Goal: Task Accomplishment & Management: Complete application form

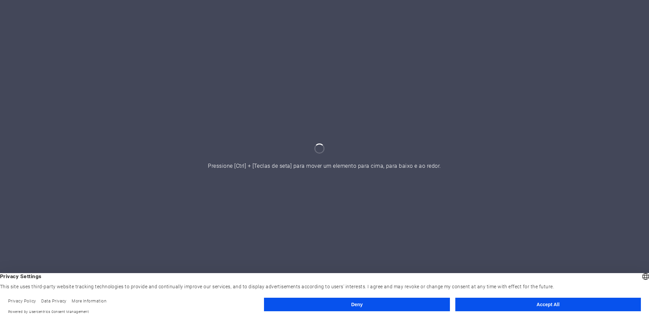
click at [494, 309] on button "Accept All" at bounding box center [547, 305] width 185 height 14
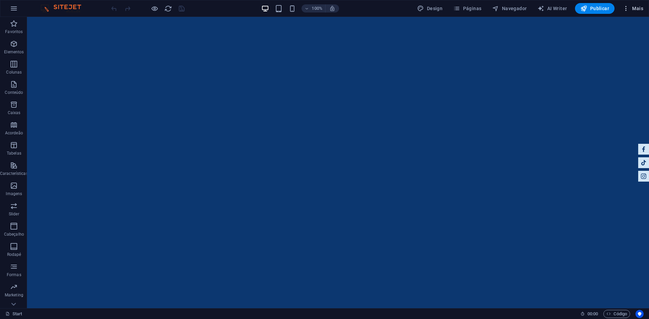
click at [631, 11] on span "Mais" at bounding box center [632, 8] width 21 height 7
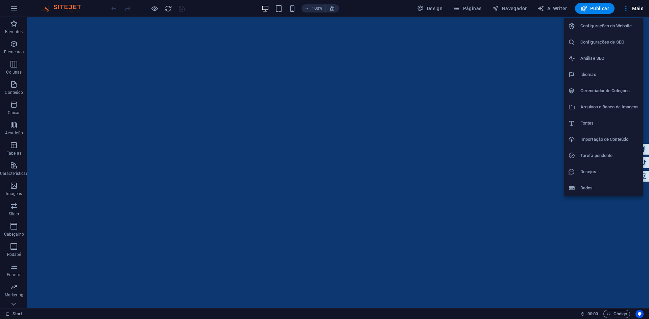
click at [625, 13] on div at bounding box center [324, 159] width 649 height 319
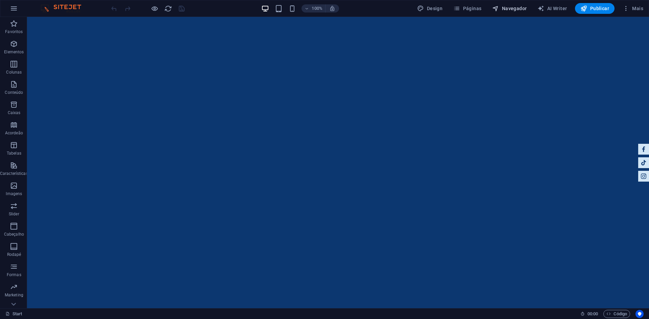
click at [520, 9] on span "Navegador" at bounding box center [509, 8] width 34 height 7
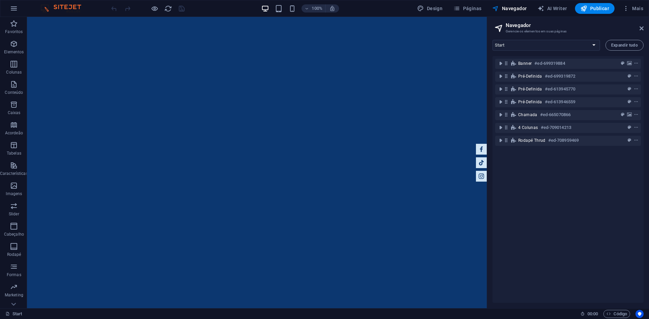
click at [464, 2] on div "100% Design Páginas Navegador AI Writer Publicar Mais" at bounding box center [324, 8] width 648 height 16
click at [464, 6] on span "Páginas" at bounding box center [467, 8] width 28 height 7
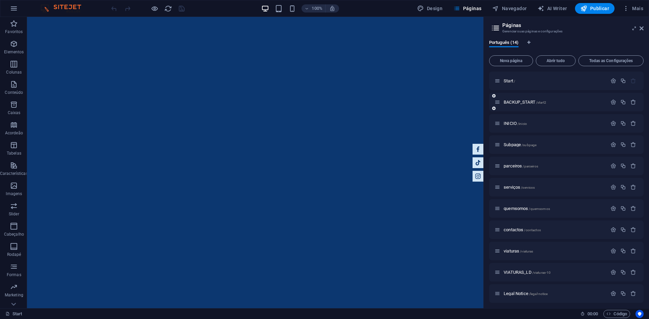
click at [536, 107] on div "BACKUP_START /start2" at bounding box center [566, 102] width 154 height 19
click at [531, 105] on div "BACKUP_START /start2" at bounding box center [550, 102] width 113 height 8
click at [527, 102] on span "BACKUP_START /start2" at bounding box center [524, 102] width 43 height 5
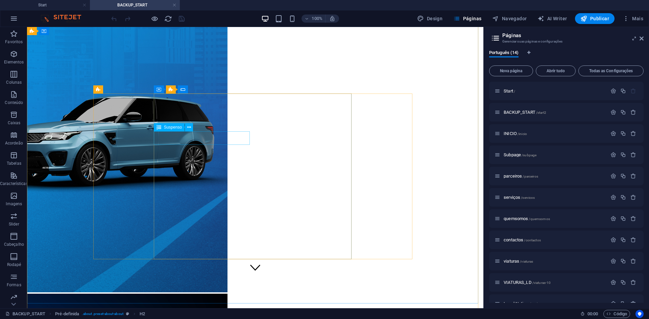
scroll to position [28, 0]
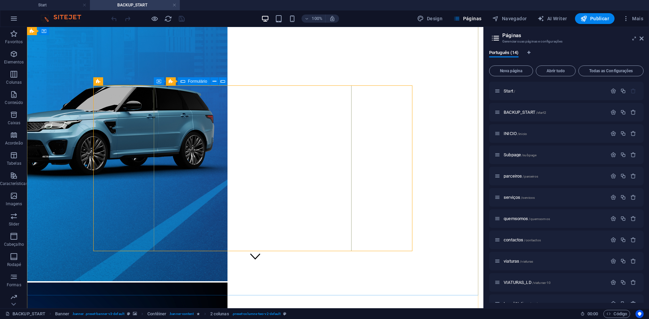
scroll to position [34, 0]
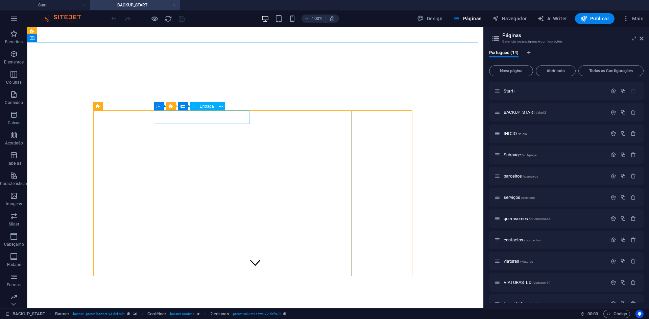
click at [205, 106] on span "Entrada" at bounding box center [207, 106] width 14 height 4
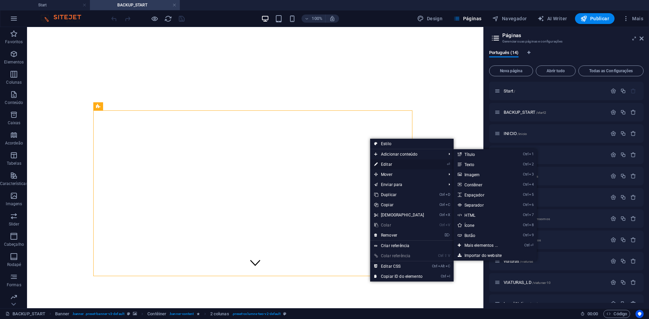
click at [383, 166] on link "⏎ Editar" at bounding box center [399, 164] width 58 height 10
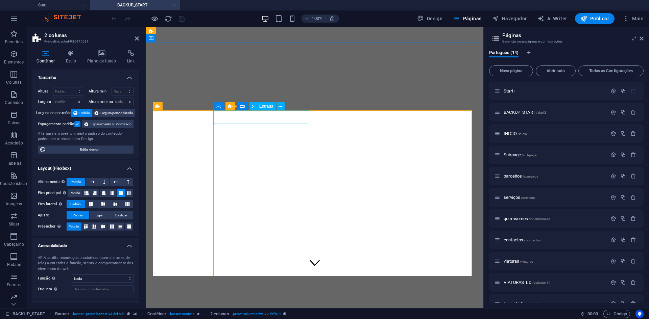
click at [279, 106] on icon at bounding box center [280, 106] width 4 height 7
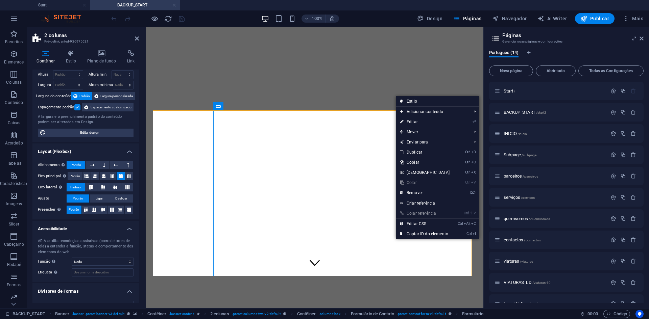
scroll to position [0, 0]
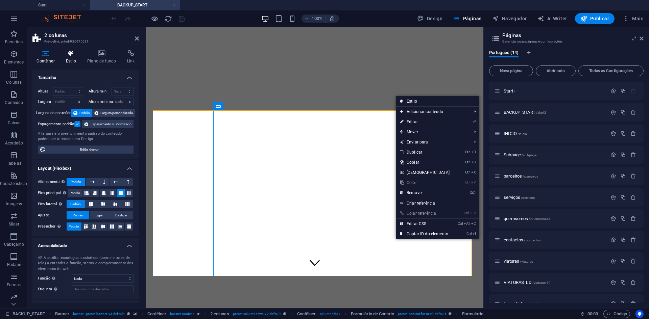
click at [71, 60] on h4 "Estilo" at bounding box center [72, 57] width 22 height 14
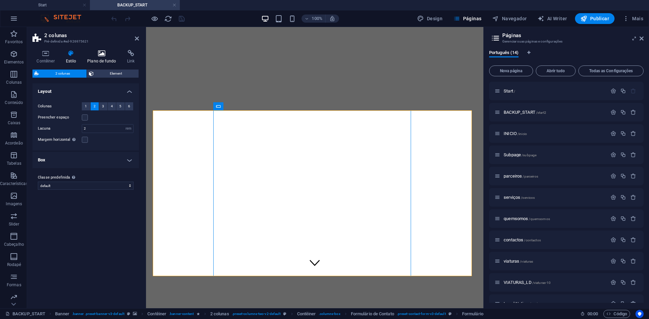
click at [104, 55] on icon at bounding box center [101, 53] width 37 height 7
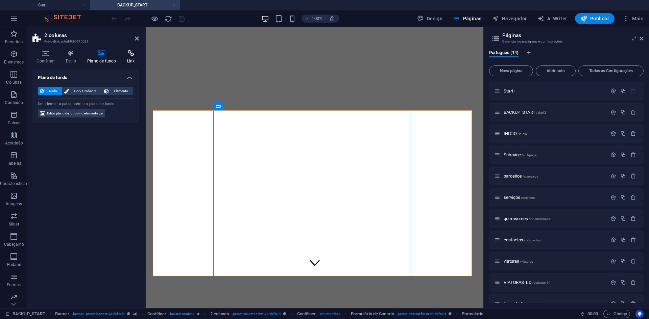
click at [128, 55] on icon at bounding box center [131, 53] width 16 height 7
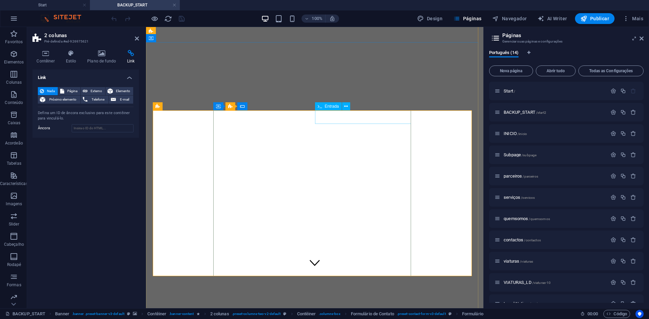
click at [348, 105] on button at bounding box center [346, 106] width 8 height 8
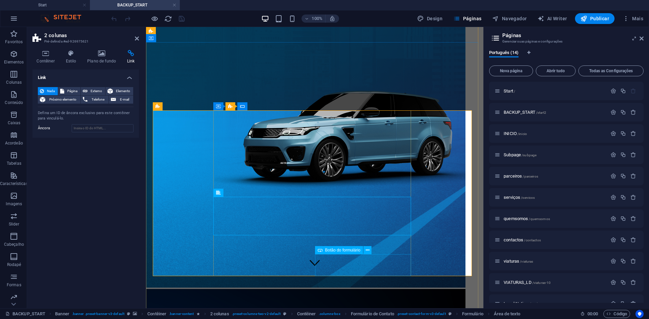
click at [356, 251] on span "Botão do formulário" at bounding box center [342, 250] width 35 height 4
click at [366, 251] on icon at bounding box center [368, 250] width 4 height 7
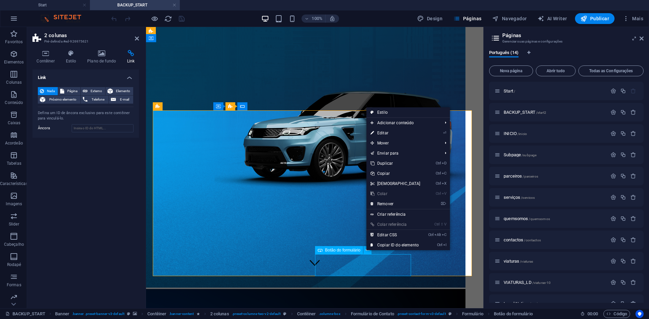
click at [343, 253] on div "Botão do formulário" at bounding box center [339, 250] width 48 height 8
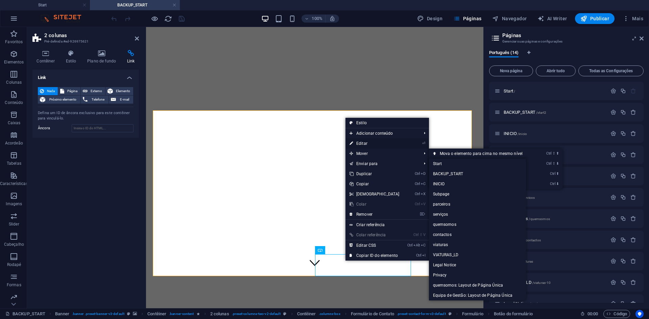
click at [358, 143] on link "⏎ Editar" at bounding box center [374, 144] width 58 height 10
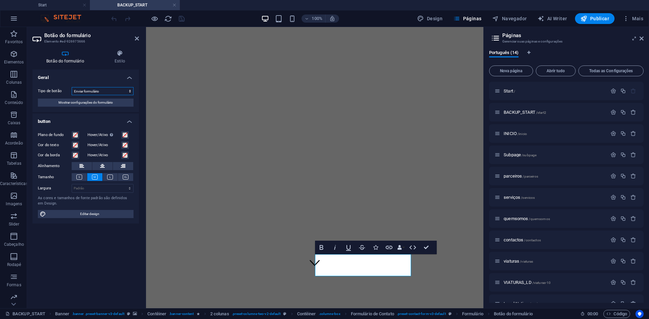
click at [93, 91] on select "Enviar formulário Redefinir formulário Sem ação" at bounding box center [103, 91] width 62 height 8
click at [82, 103] on span "Mostrar configurações do formulário" at bounding box center [85, 103] width 54 height 8
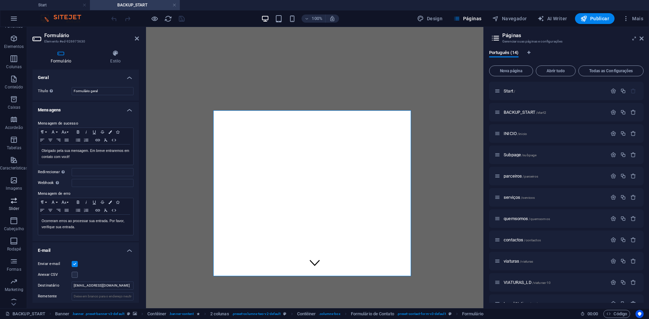
scroll to position [23, 0]
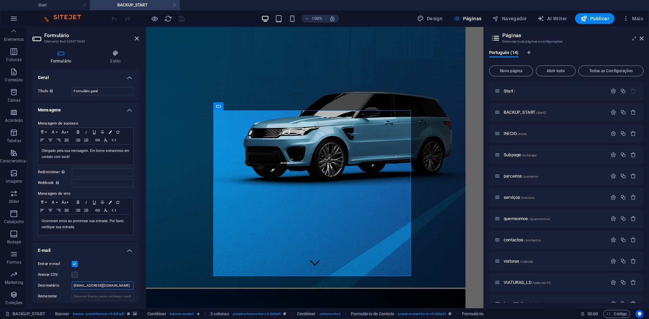
click at [91, 284] on input "[EMAIL_ADDRESS][DOMAIN_NAME]" at bounding box center [103, 286] width 62 height 8
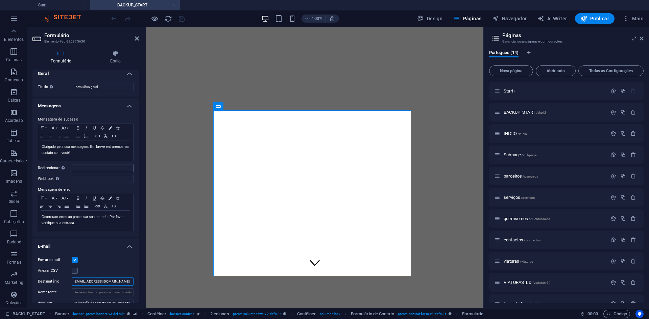
scroll to position [0, 0]
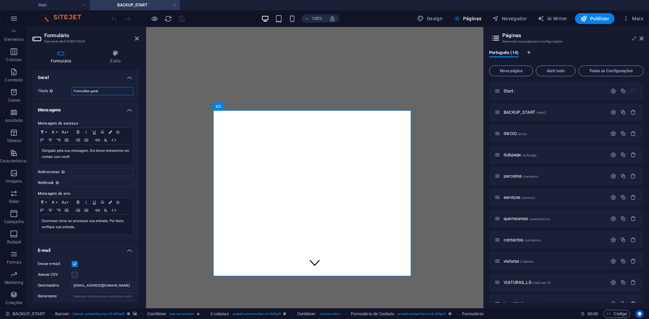
click at [94, 93] on input "Formulário geral" at bounding box center [103, 91] width 62 height 8
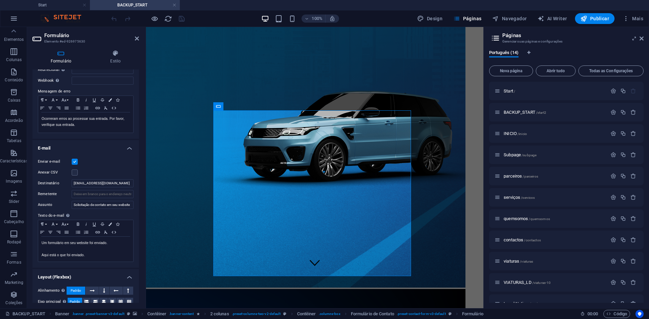
scroll to position [135, 0]
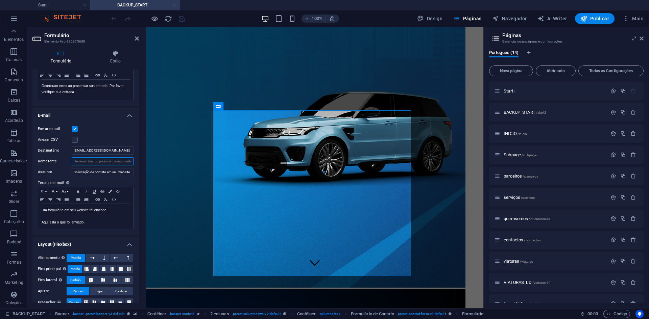
click at [106, 162] on input "Remetente" at bounding box center [103, 161] width 62 height 8
click at [113, 154] on input "[EMAIL_ADDRESS][DOMAIN_NAME]" at bounding box center [103, 151] width 62 height 8
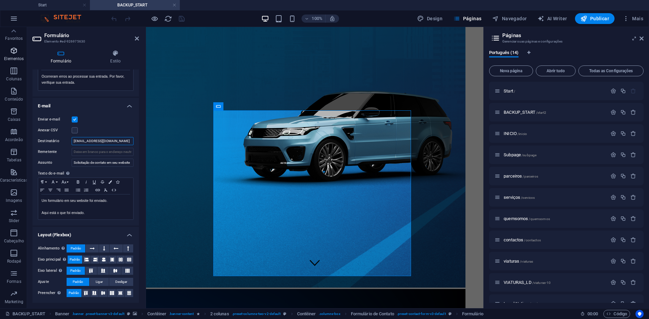
scroll to position [0, 0]
click at [18, 19] on button "button" at bounding box center [14, 18] width 16 height 16
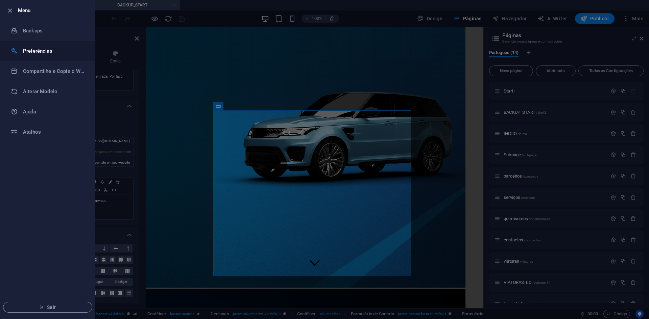
click at [55, 51] on h6 "Preferências" at bounding box center [54, 51] width 63 height 8
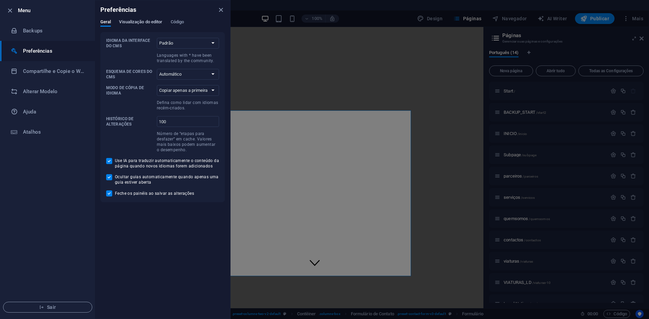
click at [155, 22] on span "Visualização do editor" at bounding box center [140, 22] width 43 height 9
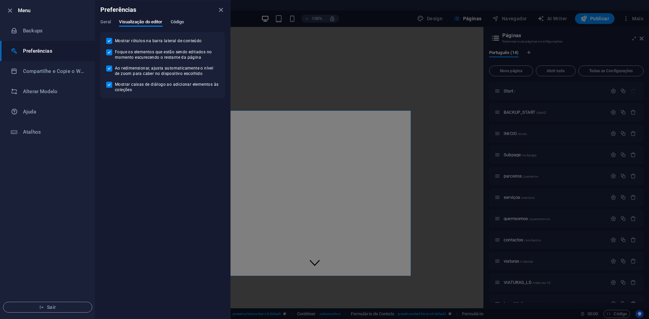
click at [176, 22] on span "Código" at bounding box center [178, 22] width 14 height 9
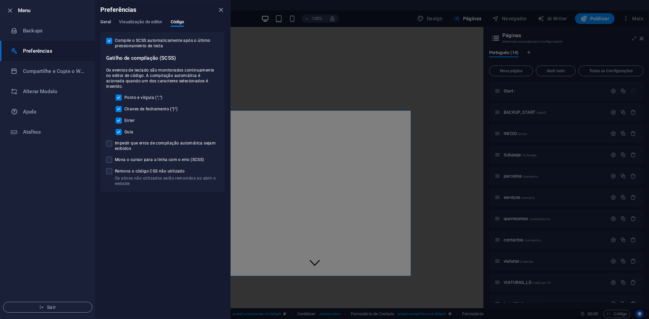
click at [108, 22] on span "Geral" at bounding box center [105, 22] width 10 height 9
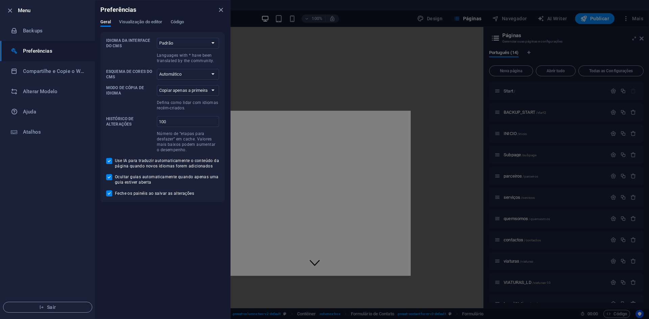
drag, startPoint x: 274, startPoint y: 53, endPoint x: 188, endPoint y: 28, distance: 89.2
click at [274, 53] on div at bounding box center [324, 159] width 649 height 319
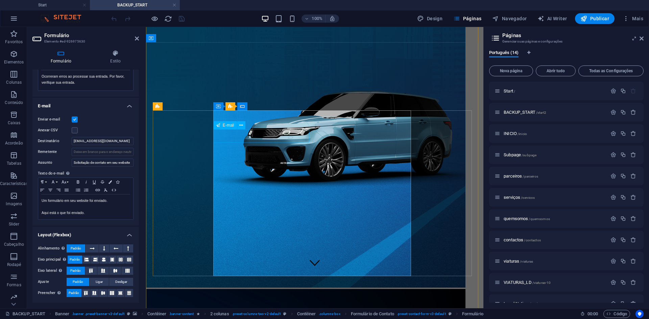
click at [224, 126] on span "E-mail" at bounding box center [228, 125] width 11 height 4
drag, startPoint x: 247, startPoint y: 129, endPoint x: 242, endPoint y: 125, distance: 6.3
click at [246, 129] on div "E-mail" at bounding box center [231, 125] width 36 height 8
click at [240, 124] on icon at bounding box center [241, 125] width 4 height 7
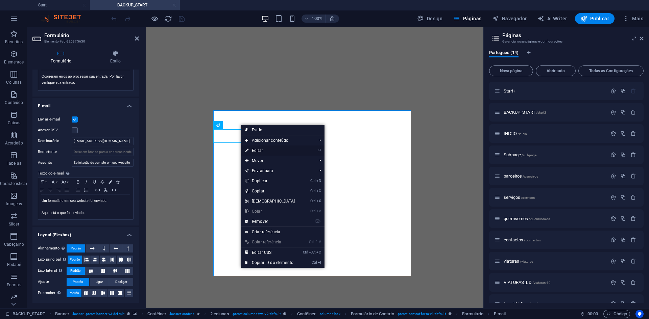
click at [289, 151] on link "⏎ Editar" at bounding box center [270, 151] width 58 height 10
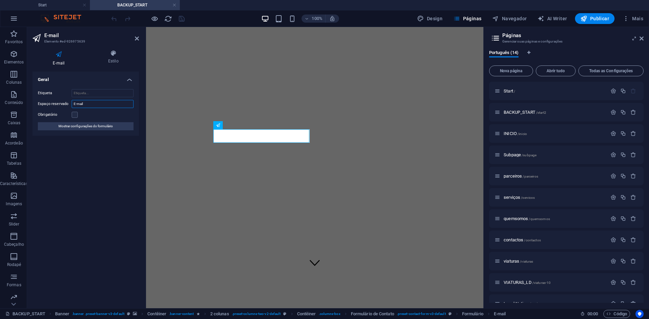
click at [85, 103] on input "E-mail" at bounding box center [103, 104] width 62 height 8
click at [84, 88] on div "Etiqueta Espaço reservado E-mail Obrigatório Mostrar configurações do formulário" at bounding box center [85, 110] width 106 height 52
click at [82, 94] on input "Etiqueta" at bounding box center [103, 93] width 62 height 8
click at [105, 125] on span "Mostrar configurações do formulário" at bounding box center [85, 126] width 54 height 8
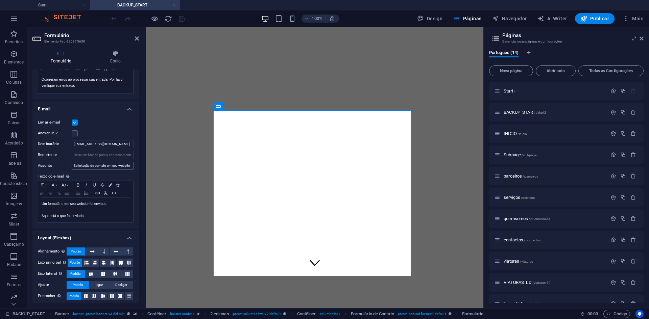
scroll to position [145, 0]
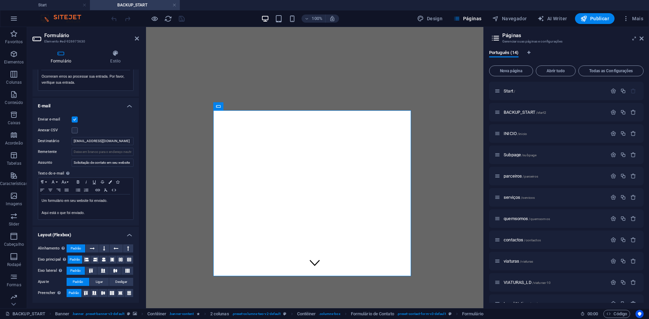
click at [127, 234] on h4 "Layout (Flexbox)" at bounding box center [85, 233] width 106 height 12
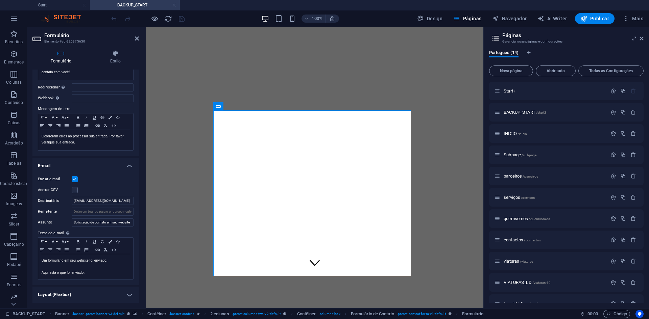
scroll to position [85, 0]
click at [104, 219] on input "Solicitação de contato em seu website" at bounding box center [103, 223] width 62 height 8
click at [103, 220] on input "Solicitação de contato em seu website" at bounding box center [103, 223] width 62 height 8
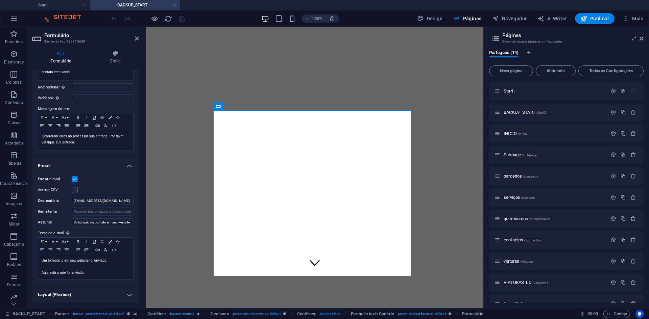
click at [72, 177] on label at bounding box center [75, 179] width 6 height 6
click at [0, 0] on input "Enviar e-mail" at bounding box center [0, 0] width 0 height 0
click at [73, 177] on label at bounding box center [75, 179] width 6 height 6
click at [0, 0] on input "Enviar e-mail" at bounding box center [0, 0] width 0 height 0
click at [87, 200] on input "[EMAIL_ADDRESS][DOMAIN_NAME]" at bounding box center [103, 201] width 62 height 8
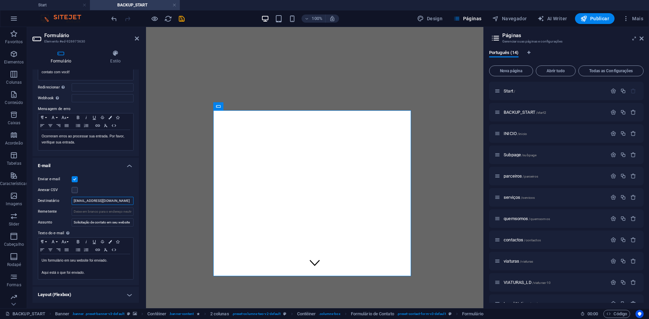
click at [87, 200] on input "[EMAIL_ADDRESS][DOMAIN_NAME]" at bounding box center [103, 201] width 62 height 8
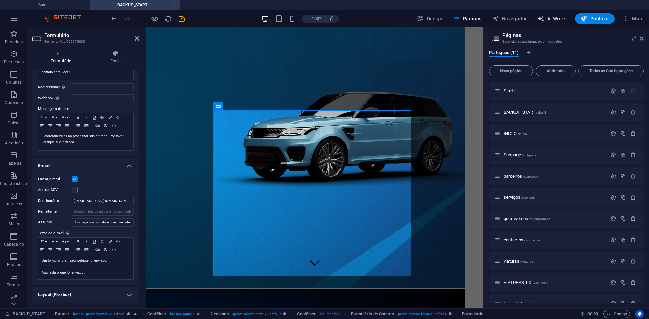
click at [551, 17] on span "AI Writer" at bounding box center [551, 18] width 29 height 7
select select "English"
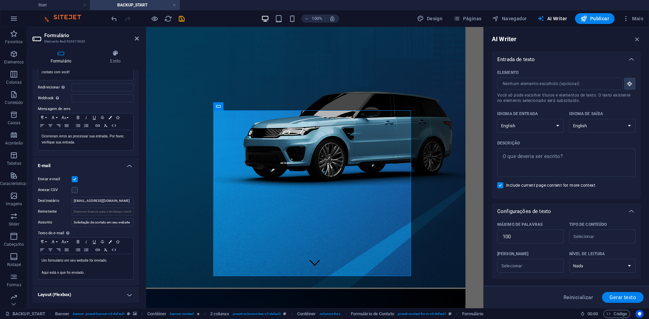
scroll to position [0, 0]
click at [527, 87] on input "Elemento ​ Você só pode escolher títulos e elementos de texto. O texto existent…" at bounding box center [557, 84] width 121 height 12
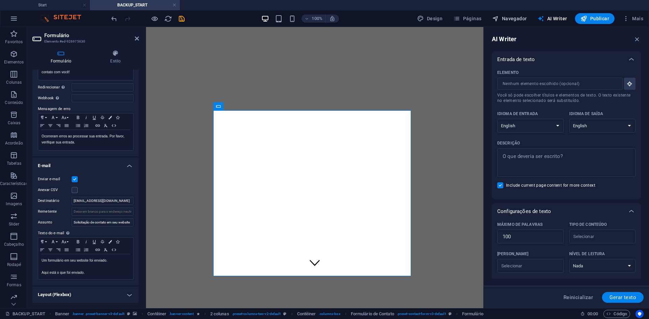
click at [511, 16] on span "Navegador" at bounding box center [509, 18] width 34 height 7
select select "17252822-pt"
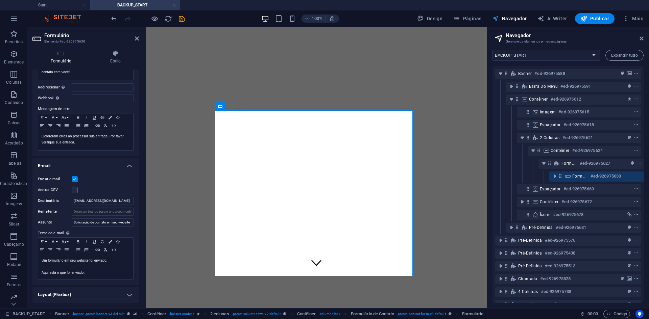
scroll to position [0, 13]
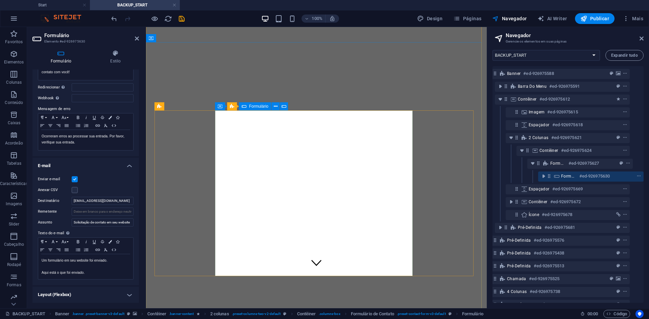
click at [569, 174] on span "Formulário" at bounding box center [569, 176] width 16 height 5
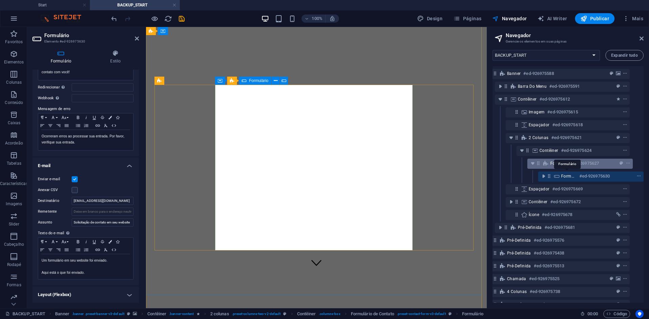
scroll to position [59, 0]
click at [569, 166] on h6 "#ed-926975627" at bounding box center [583, 163] width 30 height 8
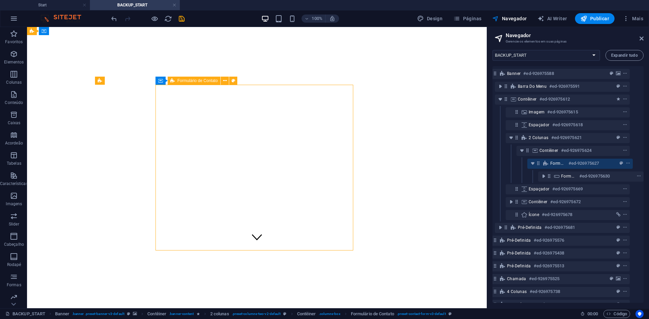
click at [568, 165] on h6 "#ed-926975627" at bounding box center [583, 163] width 30 height 8
click at [625, 164] on icon "context-menu" at bounding box center [627, 163] width 5 height 5
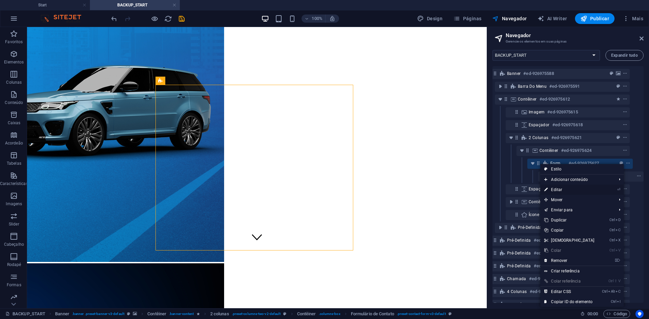
click at [573, 187] on link "⏎ Editar" at bounding box center [569, 190] width 58 height 10
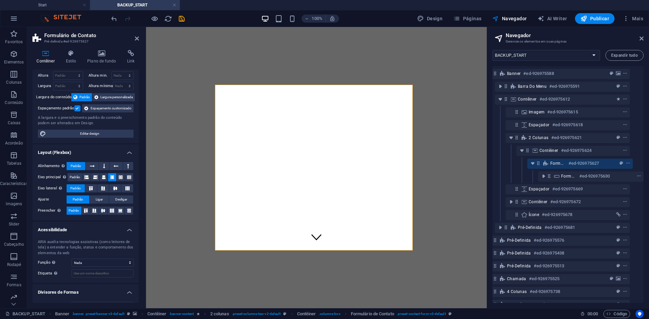
scroll to position [0, 0]
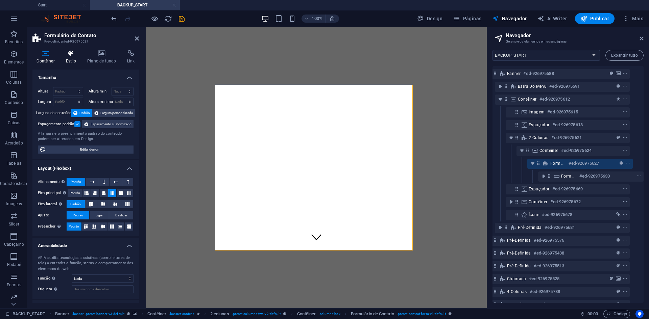
click at [73, 51] on icon at bounding box center [70, 53] width 19 height 7
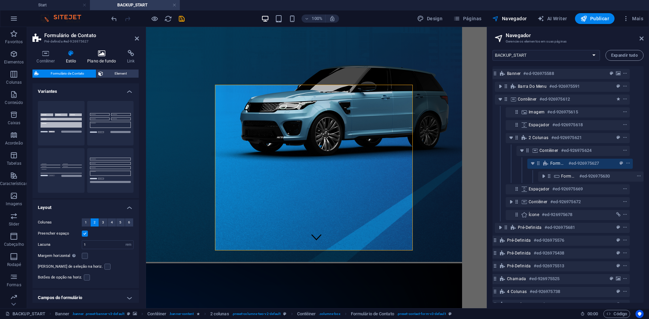
click at [104, 61] on h4 "Plano de fundo" at bounding box center [103, 57] width 40 height 14
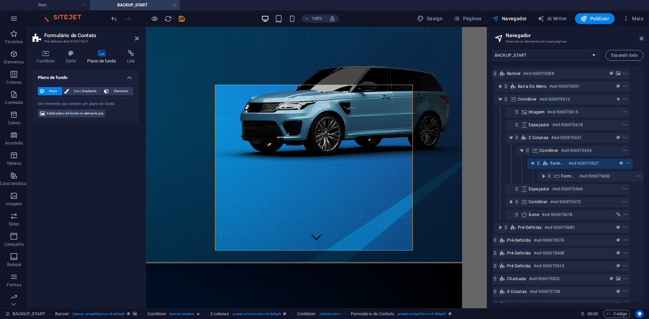
click at [57, 49] on div "Contêiner Estilo Plano de fundo Link Tamanho Altura Padrão px rem % vh vw Altur…" at bounding box center [85, 177] width 117 height 264
click at [77, 57] on h4 "Estilo" at bounding box center [72, 57] width 22 height 14
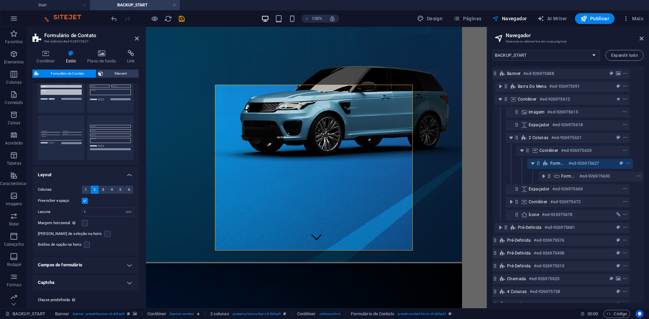
scroll to position [48, 0]
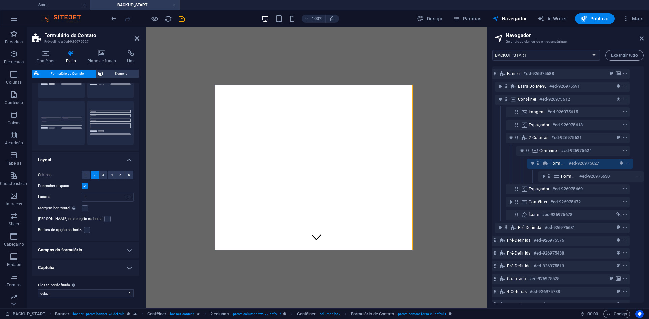
click at [113, 264] on h4 "Captcha" at bounding box center [85, 268] width 106 height 16
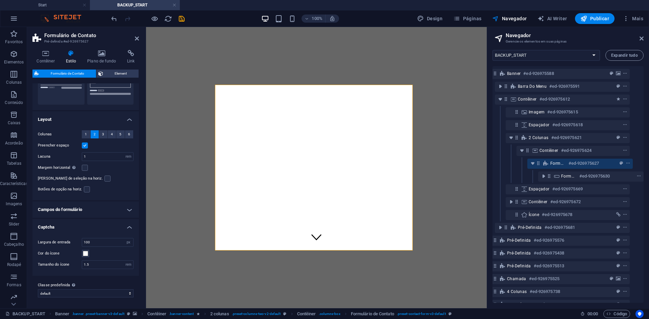
click at [103, 210] on h4 "Campos do formulário" at bounding box center [85, 210] width 106 height 16
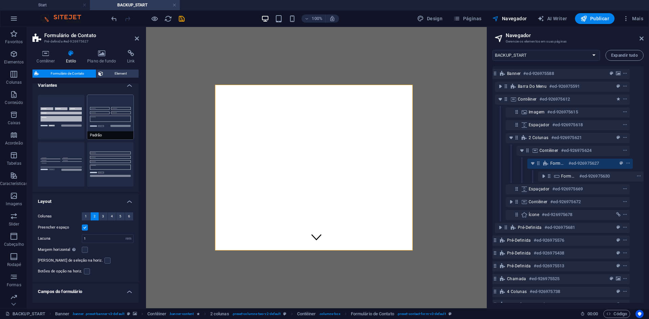
scroll to position [0, 0]
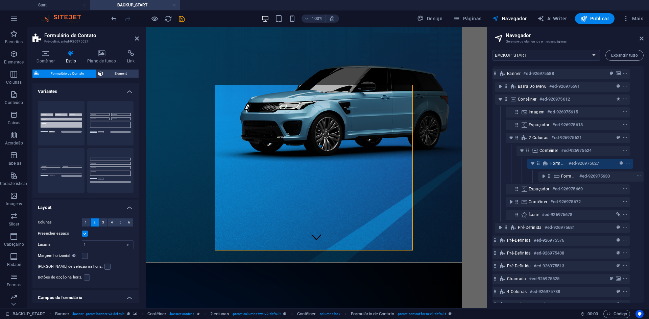
click at [102, 50] on div "Contêiner Estilo Plano de fundo Link Tamanho Altura Padrão px rem % vh vw Altur…" at bounding box center [85, 177] width 117 height 264
click at [101, 51] on icon at bounding box center [101, 53] width 37 height 7
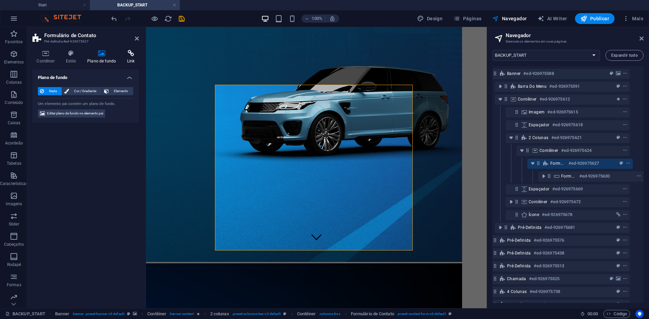
click at [124, 52] on icon at bounding box center [131, 53] width 16 height 7
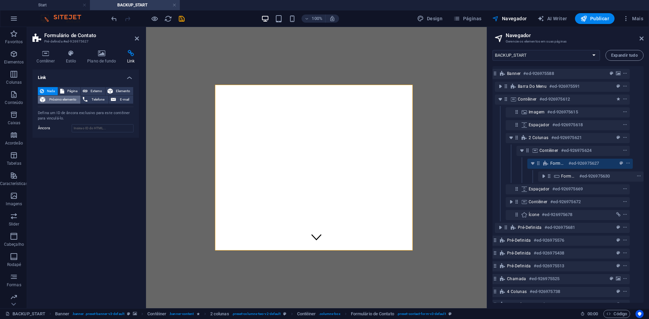
click at [68, 101] on span "Próximo elemento" at bounding box center [62, 100] width 31 height 8
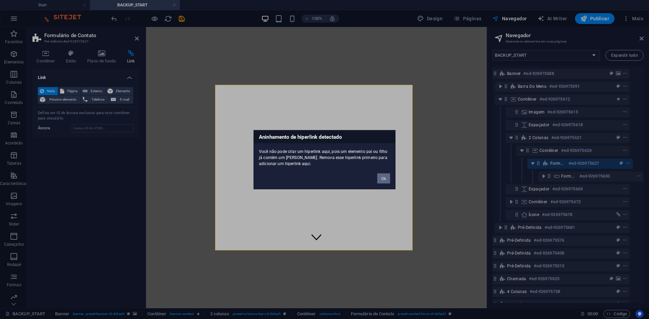
drag, startPoint x: 381, startPoint y: 179, endPoint x: 21, endPoint y: 107, distance: 367.3
click at [381, 179] on button "Ok" at bounding box center [383, 178] width 13 height 10
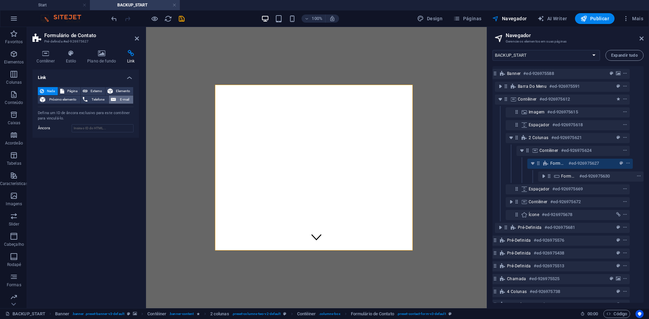
click at [123, 101] on span "E-mail" at bounding box center [124, 100] width 13 height 8
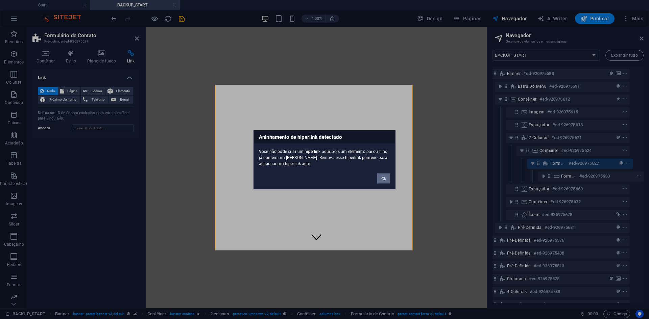
drag, startPoint x: 380, startPoint y: 178, endPoint x: 64, endPoint y: 71, distance: 334.0
click at [380, 178] on button "Ok" at bounding box center [383, 178] width 13 height 10
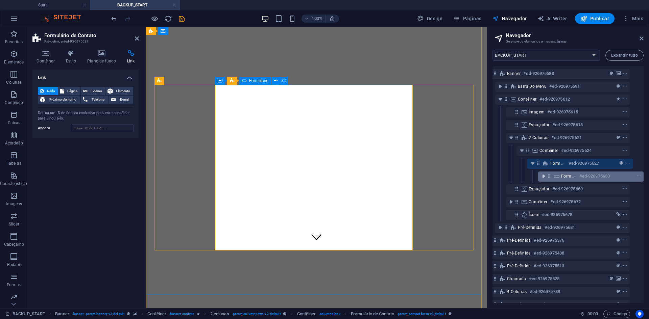
click at [542, 178] on icon "toggle-expand" at bounding box center [543, 176] width 7 height 7
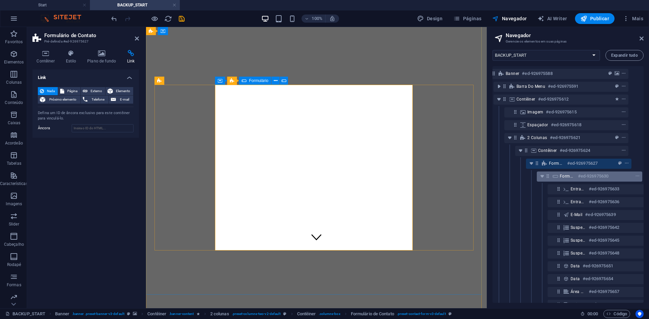
click at [574, 180] on div "Formulário #ed-926975630" at bounding box center [589, 177] width 105 height 10
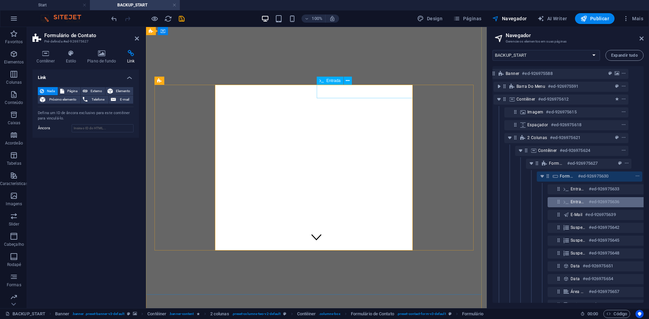
scroll to position [68, 13]
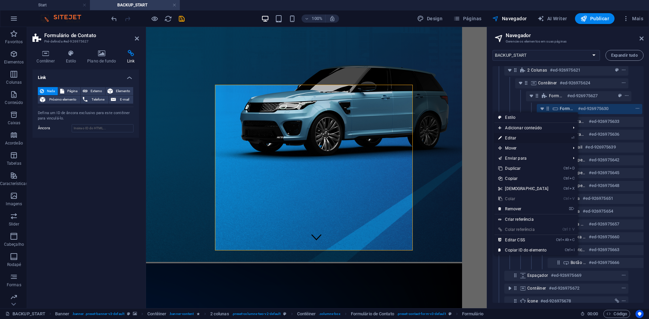
click at [509, 137] on link "⏎ Editar" at bounding box center [523, 138] width 58 height 10
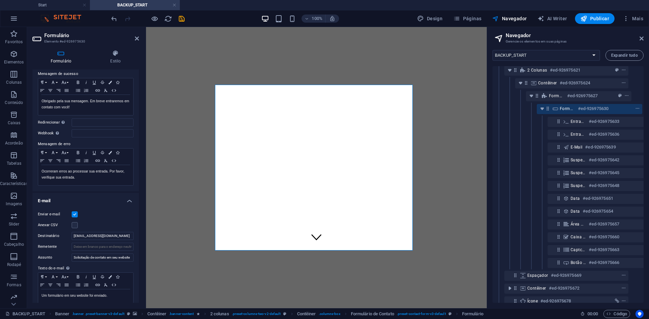
scroll to position [85, 0]
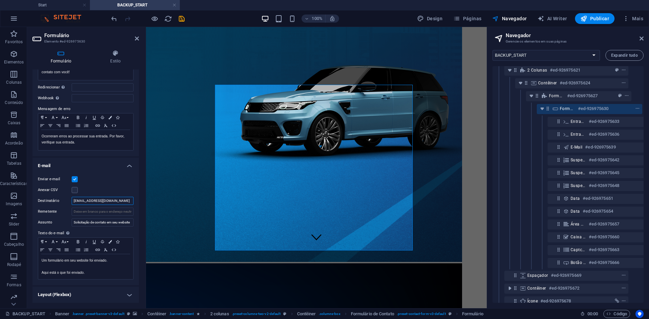
click at [104, 204] on input "[EMAIL_ADDRESS][DOMAIN_NAME]" at bounding box center [103, 201] width 62 height 8
paste input "[DOMAIN_NAME]"
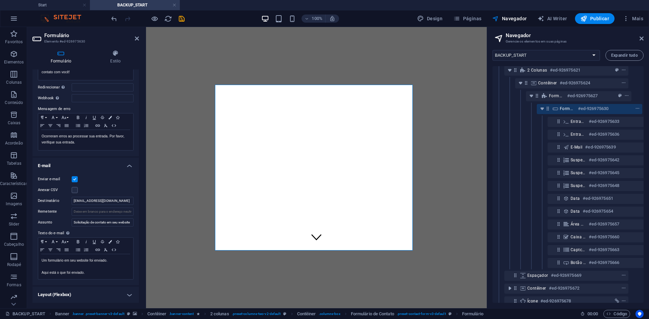
click at [64, 292] on h4 "Layout (Flexbox)" at bounding box center [85, 295] width 106 height 16
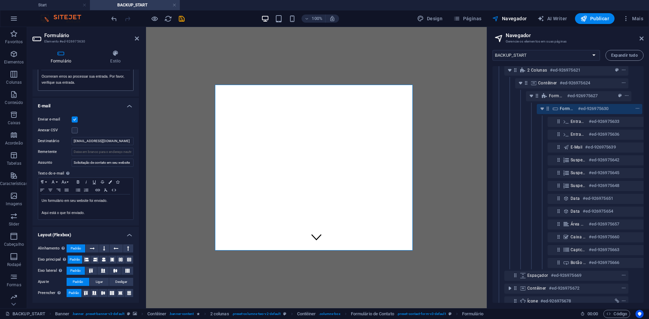
scroll to position [0, 0]
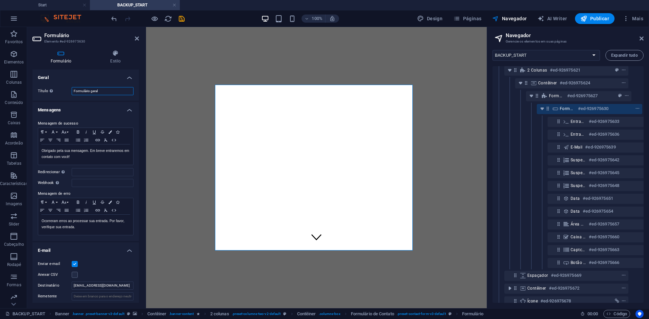
click at [94, 89] on input "Formulário geral" at bounding box center [103, 91] width 62 height 8
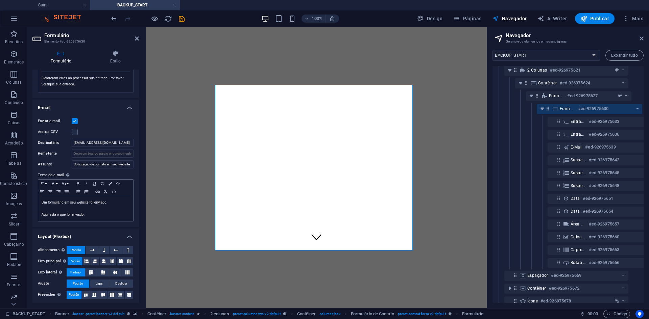
scroll to position [145, 0]
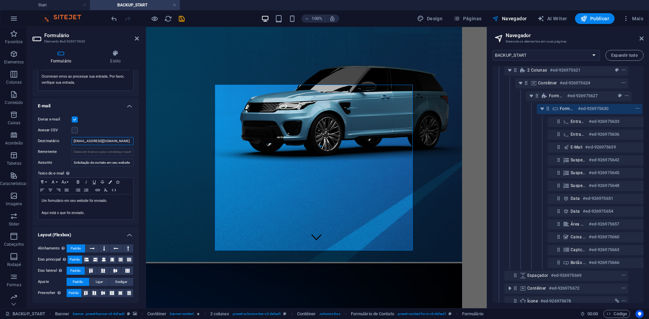
click at [103, 141] on input "[EMAIL_ADDRESS][DOMAIN_NAME]" at bounding box center [103, 141] width 62 height 8
paste input "[EMAIL_ADDRESS][DOMAIN_NAME] LTKWkfl9].Kg?ef~"
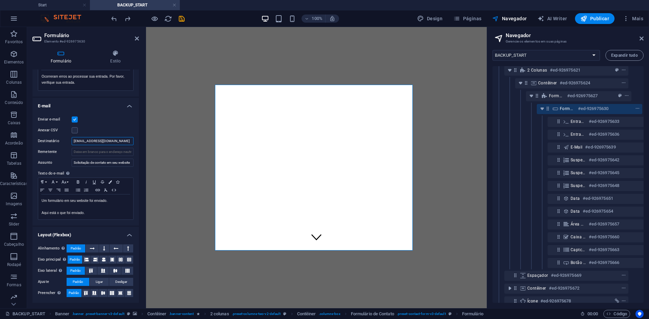
click at [107, 138] on input "[EMAIL_ADDRESS][DOMAIN_NAME]" at bounding box center [103, 141] width 62 height 8
paste input "teste"
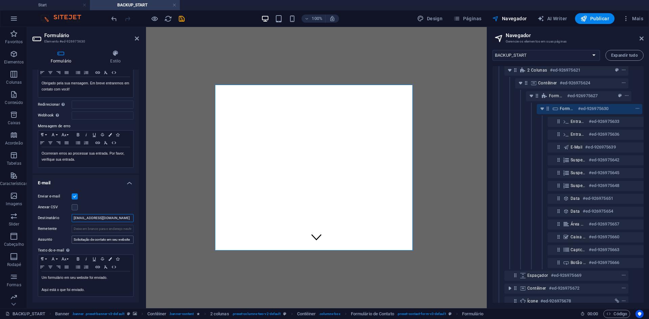
scroll to position [135, 0]
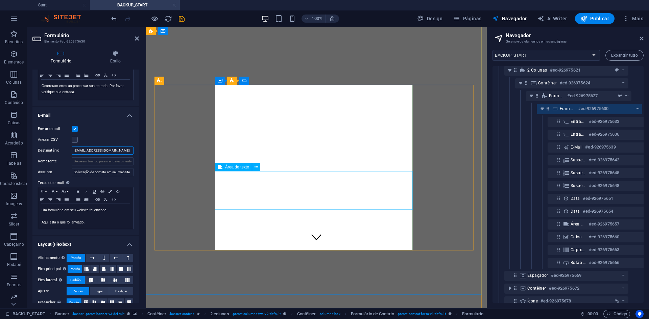
type input "[EMAIL_ADDRESS][DOMAIN_NAME]"
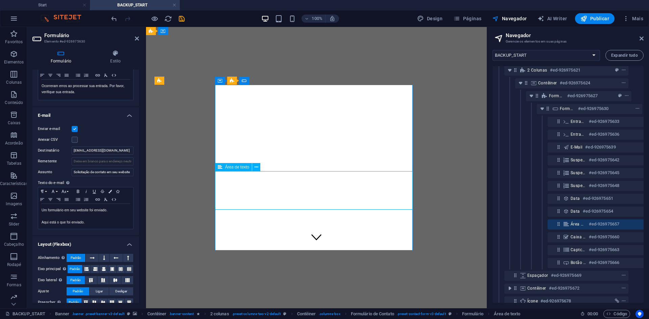
scroll to position [110, 23]
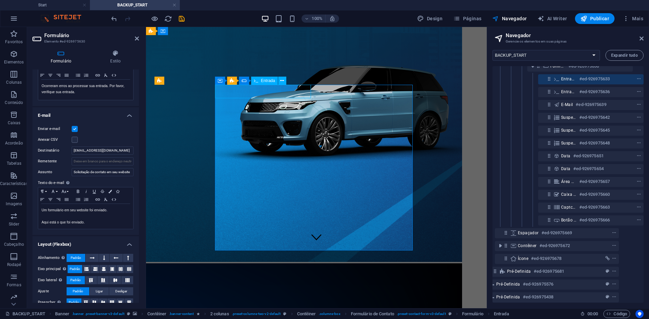
type input "[PERSON_NAME]"
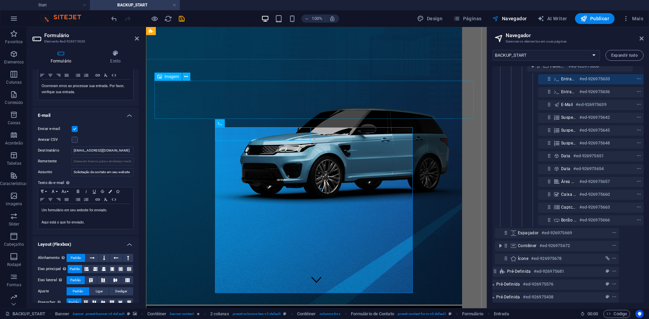
scroll to position [0, 0]
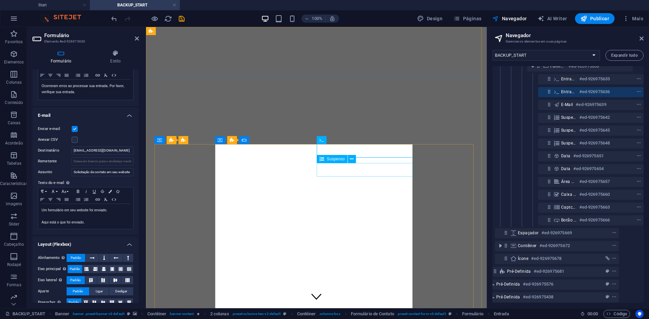
type input "1111312321312321"
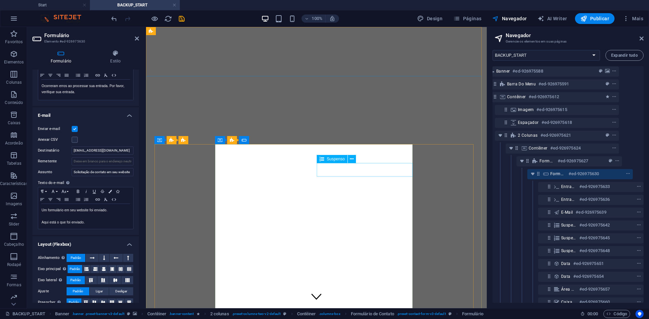
scroll to position [0, 23]
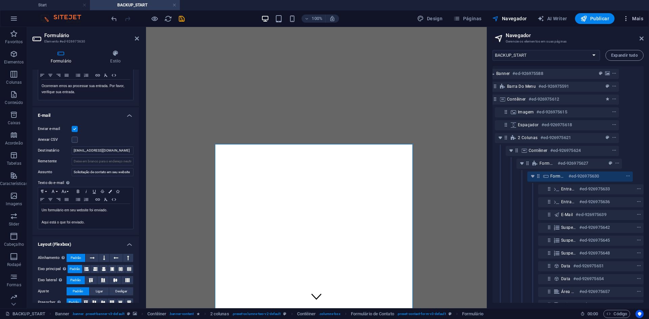
click at [636, 21] on span "Mais" at bounding box center [632, 18] width 21 height 7
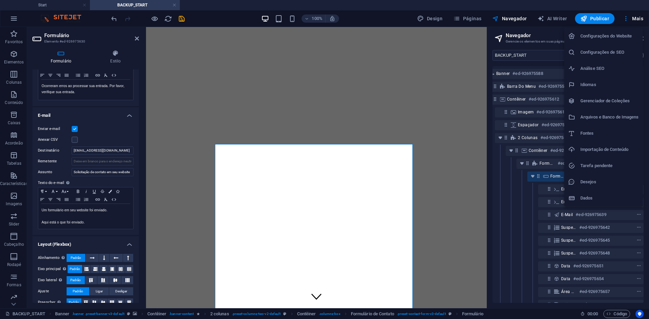
click at [630, 20] on div at bounding box center [324, 159] width 649 height 319
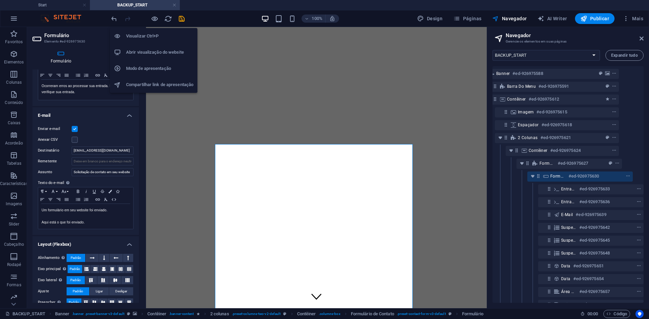
click at [155, 38] on h6 "Visualizar Ctrl+P" at bounding box center [159, 36] width 67 height 8
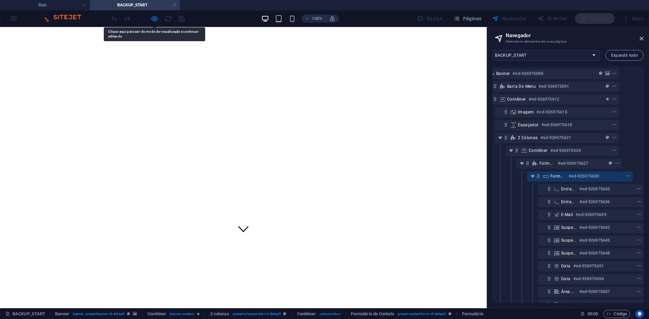
type input "andre"
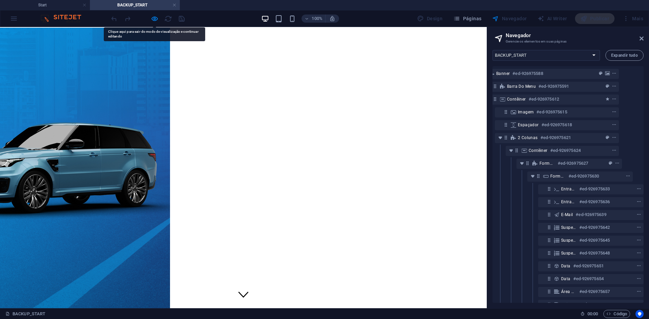
scroll to position [0, 0]
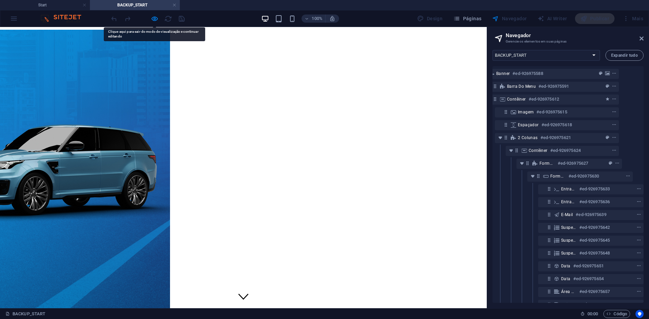
type input "31971023835"
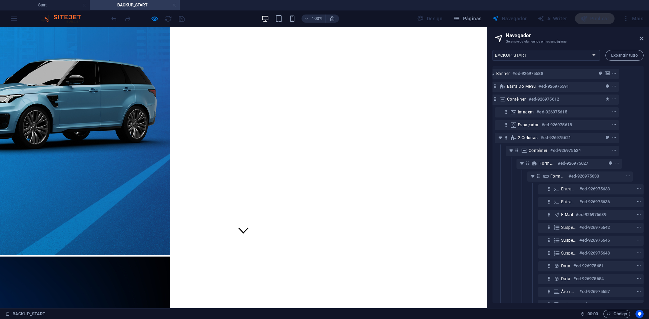
scroll to position [68, 0]
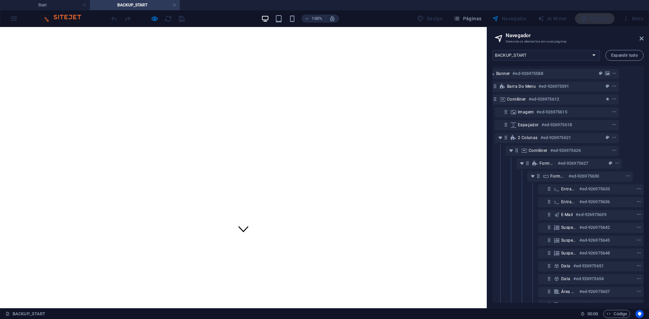
type input "[EMAIL_ADDRESS][DOMAIN_NAME]"
select select "HYUNDAI CRETA"
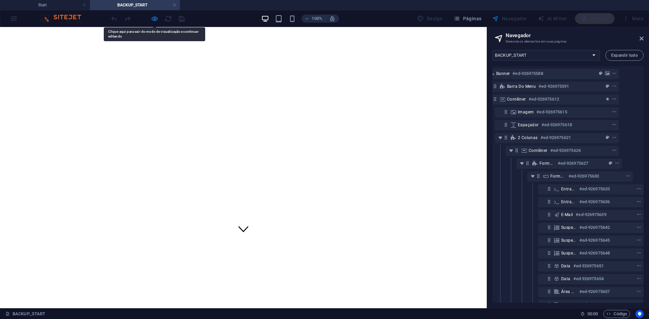
select select "Sim + 35.000 AOA"
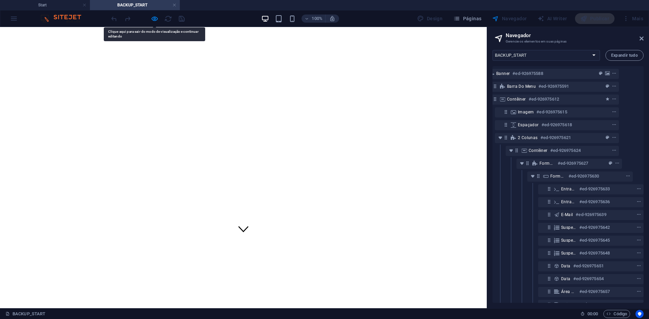
select select "Não"
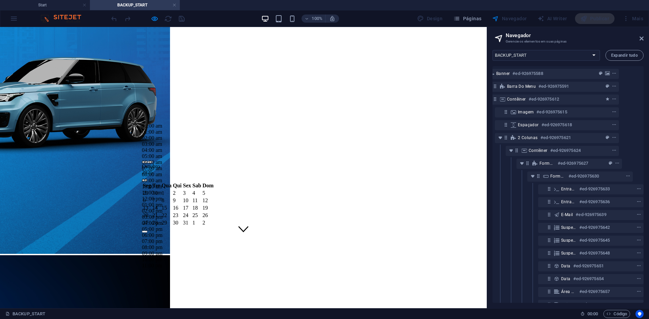
drag, startPoint x: 175, startPoint y: 184, endPoint x: 269, endPoint y: 151, distance: 99.8
click at [171, 190] on div "1" at bounding box center [167, 193] width 10 height 6
type input "[DATE] 01:01 pm"
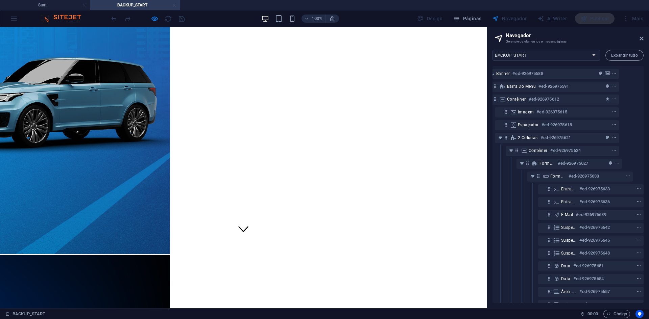
type input "[DATE] 13:01"
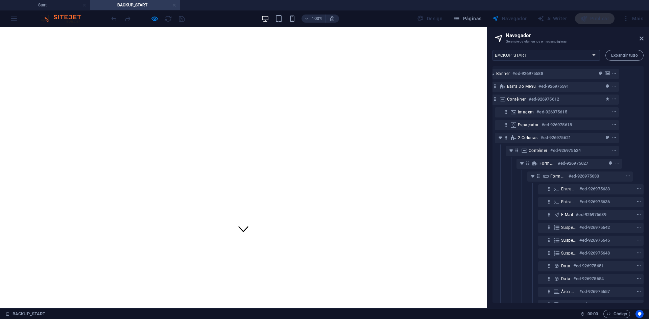
type textarea "teste"
checkbox input "true"
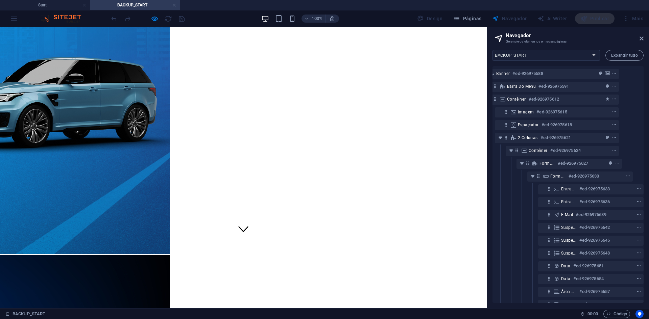
type input "6F3259"
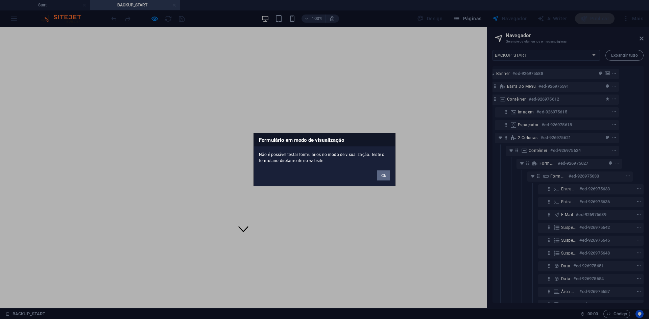
click at [385, 175] on button "Ok" at bounding box center [383, 175] width 13 height 10
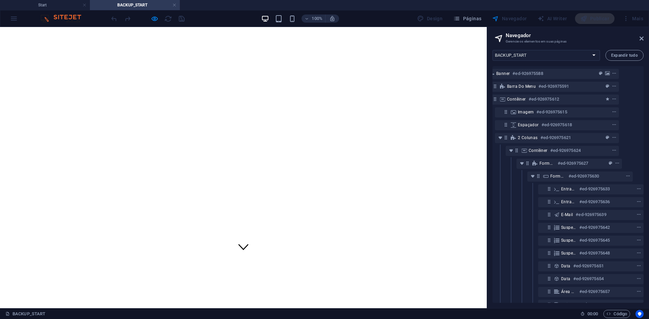
scroll to position [101, 0]
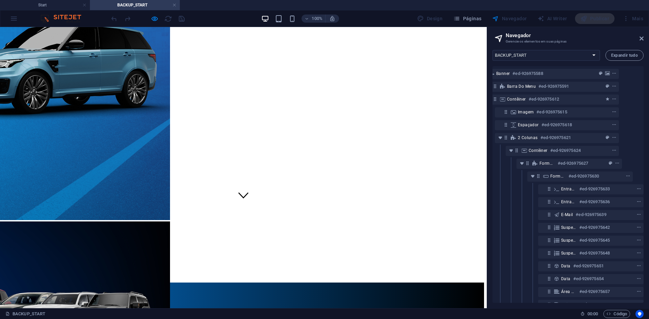
click at [643, 38] on aside "Navegador Gerencie os elementos em suas páginas Start BACKUP_START INICIO Subpa…" at bounding box center [568, 167] width 162 height 281
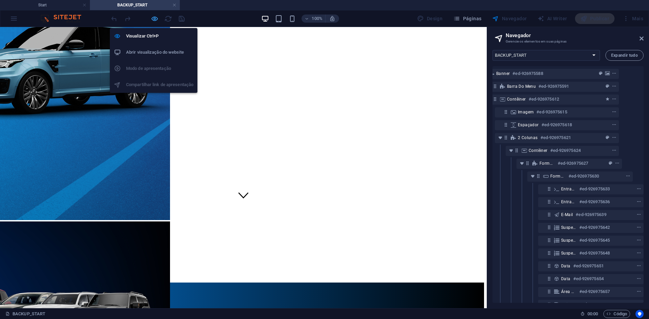
click at [156, 19] on icon "button" at bounding box center [155, 19] width 8 height 8
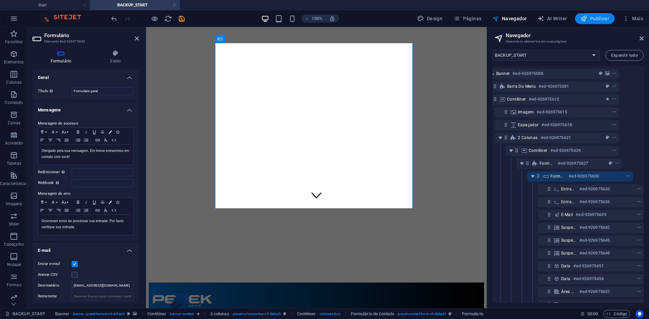
drag, startPoint x: 603, startPoint y: 22, endPoint x: 438, endPoint y: 8, distance: 165.5
click at [603, 22] on button "Publicar" at bounding box center [595, 18] width 40 height 11
select select
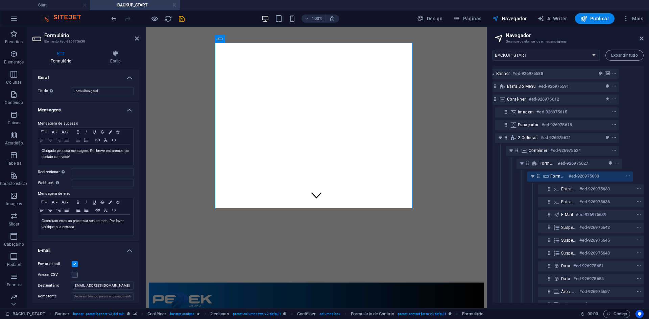
checkbox input "true"
checkbox input "false"
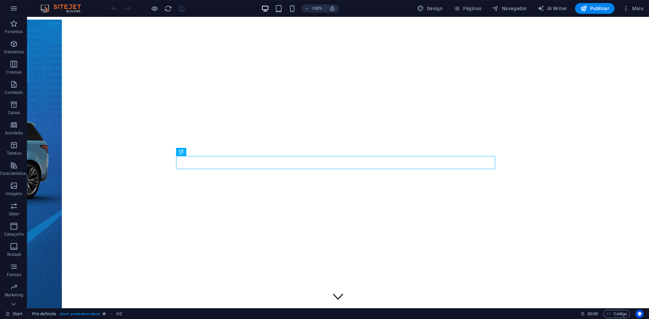
scroll to position [163, 0]
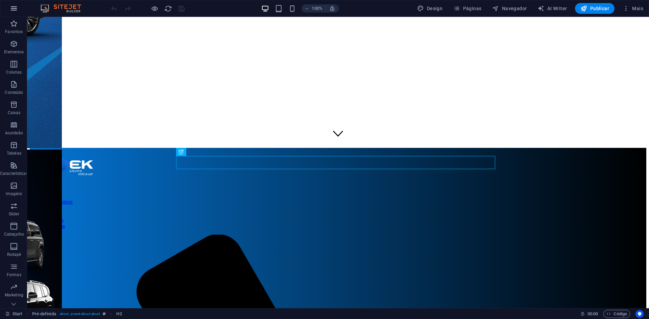
click at [15, 13] on button "button" at bounding box center [14, 8] width 16 height 16
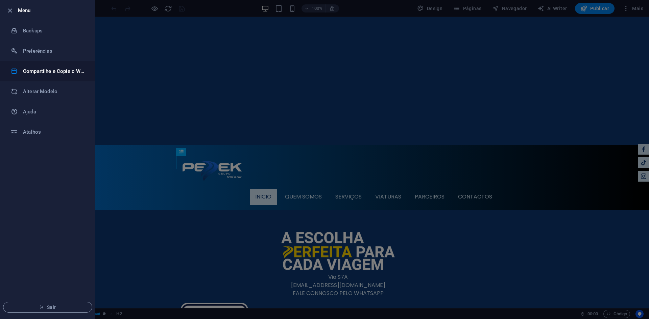
click at [64, 70] on h6 "Compartilhe e Copie o Website" at bounding box center [54, 71] width 63 height 8
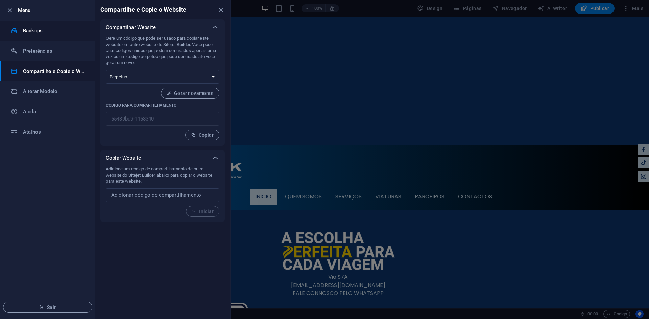
click at [42, 34] on h6 "Backups" at bounding box center [54, 31] width 63 height 8
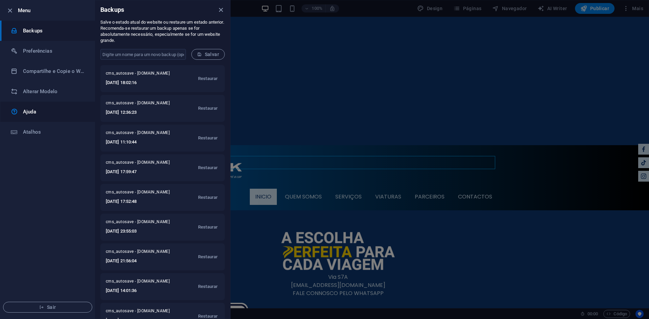
click at [44, 114] on h6 "Ajuda" at bounding box center [54, 112] width 63 height 8
click at [384, 122] on div at bounding box center [324, 159] width 649 height 319
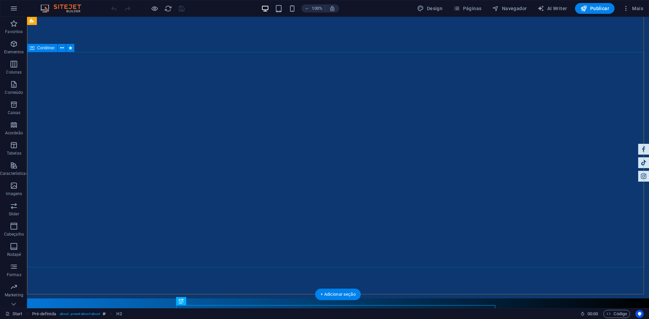
scroll to position [0, 0]
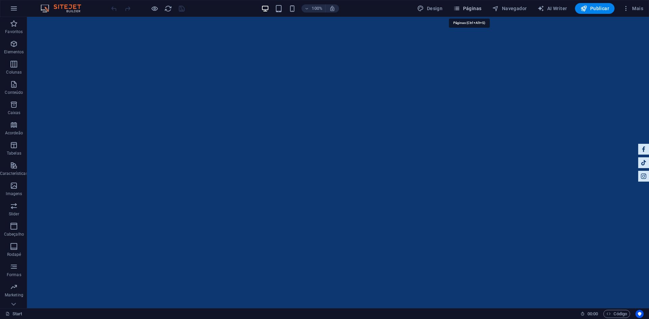
click at [478, 6] on span "Páginas" at bounding box center [467, 8] width 28 height 7
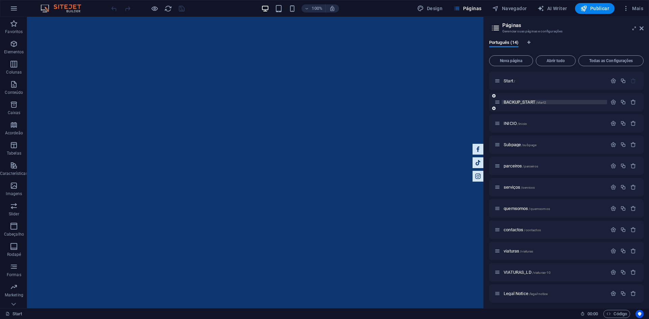
click at [567, 100] on p "BACKUP_START /start2" at bounding box center [553, 102] width 101 height 4
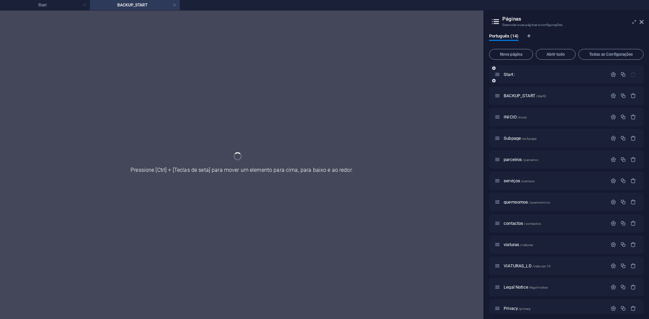
click at [544, 84] on div "Start /" at bounding box center [566, 74] width 154 height 19
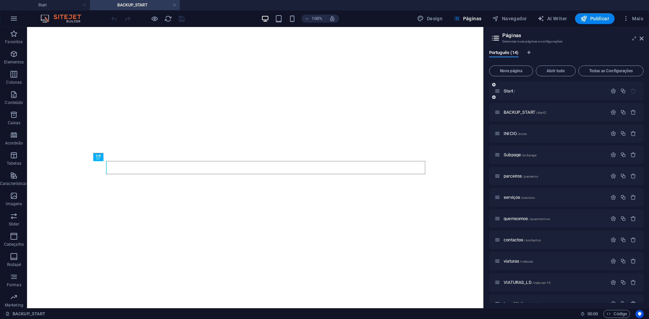
click at [544, 95] on div "Start /" at bounding box center [566, 91] width 154 height 19
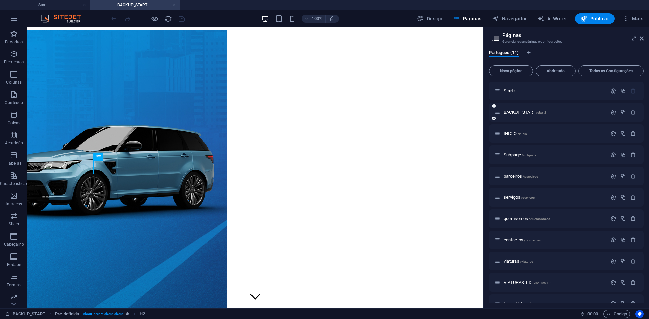
scroll to position [231, 0]
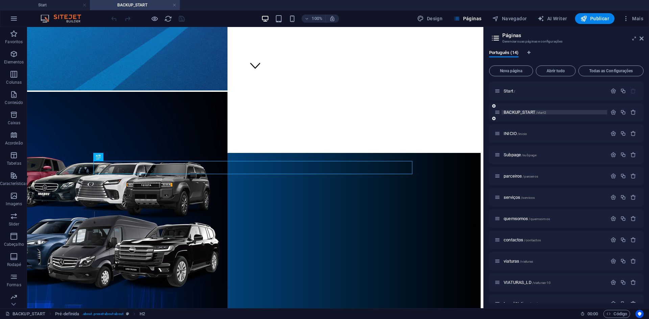
drag, startPoint x: 548, startPoint y: 110, endPoint x: 540, endPoint y: 112, distance: 7.9
click at [540, 112] on p "BACKUP_START /start2" at bounding box center [553, 112] width 101 height 4
click at [541, 112] on span "/start2" at bounding box center [541, 113] width 10 height 4
drag, startPoint x: 550, startPoint y: 113, endPoint x: 545, endPoint y: 114, distance: 5.4
click at [545, 114] on p "BACKUP_START /start2" at bounding box center [553, 112] width 101 height 4
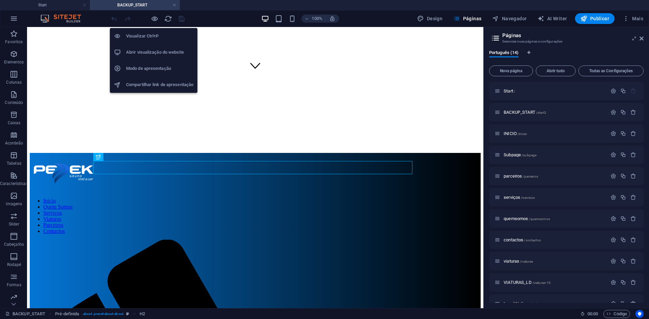
drag, startPoint x: 145, startPoint y: 36, endPoint x: 138, endPoint y: 32, distance: 8.3
click at [138, 32] on h6 "Visualizar Ctrl+P" at bounding box center [159, 36] width 67 height 8
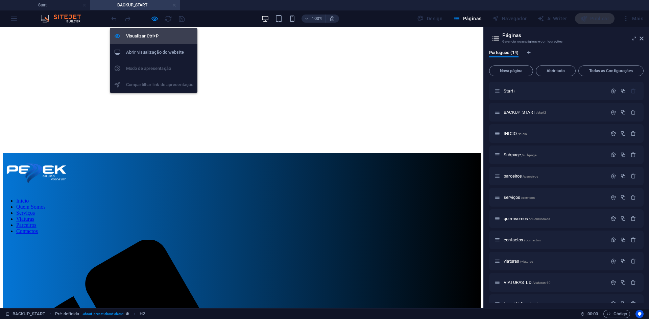
click at [139, 35] on h6 "Visualizar Ctrl+P" at bounding box center [159, 36] width 67 height 8
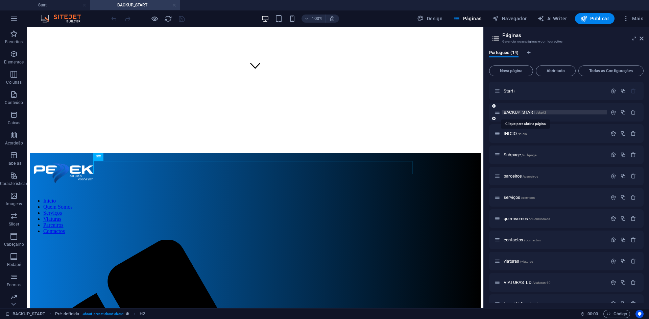
drag, startPoint x: 549, startPoint y: 111, endPoint x: 537, endPoint y: 111, distance: 12.8
click at [537, 111] on p "BACKUP_START /start2" at bounding box center [553, 112] width 101 height 4
click at [543, 113] on span "/start2" at bounding box center [541, 113] width 10 height 4
